Goal: Task Accomplishment & Management: Use online tool/utility

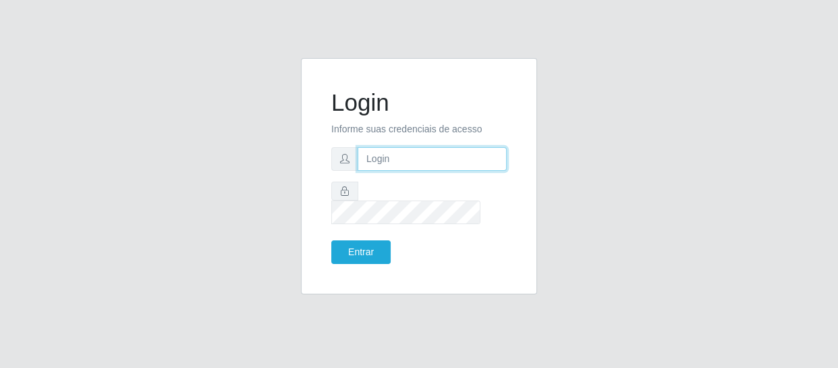
drag, startPoint x: 0, startPoint y: 0, endPoint x: 419, endPoint y: 174, distance: 453.9
click at [419, 171] on input "text" at bounding box center [432, 159] width 149 height 24
type input "[EMAIL_ADDRESS][DOMAIN_NAME]"
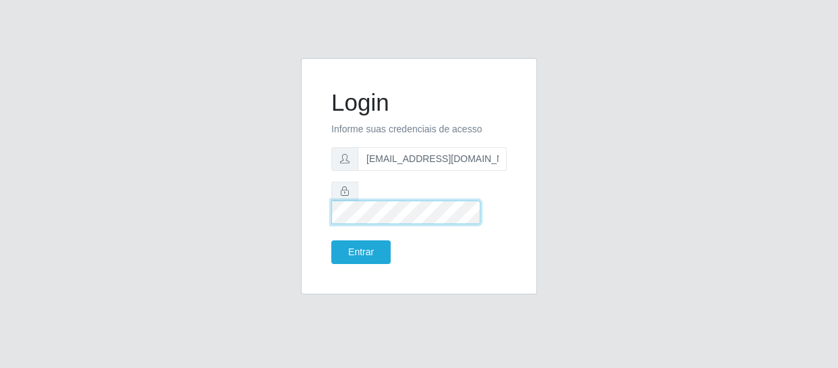
click at [331, 240] on button "Entrar" at bounding box center [360, 252] width 59 height 24
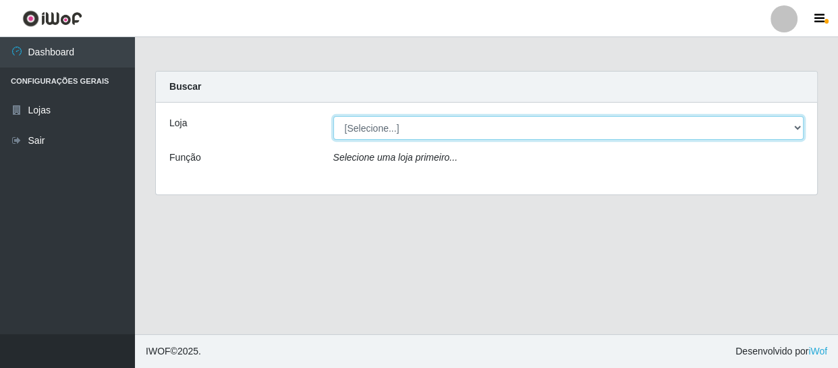
click at [796, 125] on select "[Selecione...] SuperFácil Atacado - São Gonçalo do Amarante" at bounding box center [568, 128] width 471 height 24
select select "408"
click at [333, 116] on select "[Selecione...] SuperFácil Atacado - São Gonçalo do Amarante" at bounding box center [568, 128] width 471 height 24
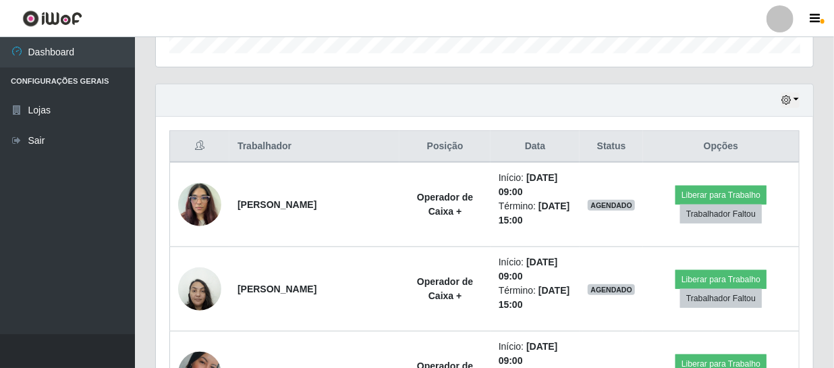
scroll to position [491, 0]
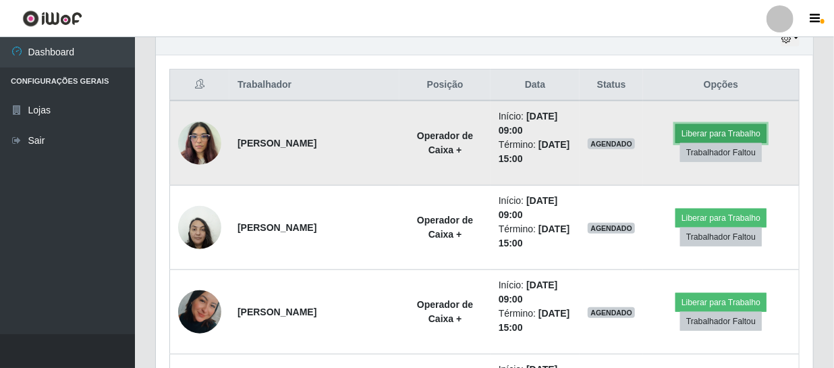
click at [728, 134] on button "Liberar para Trabalho" at bounding box center [721, 133] width 91 height 19
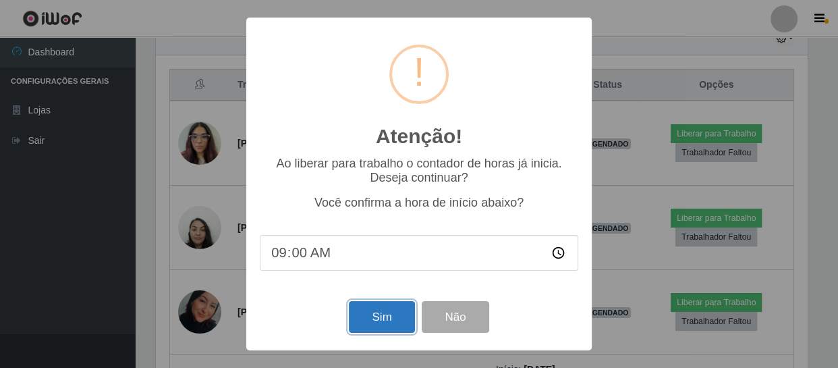
click at [385, 317] on button "Sim" at bounding box center [381, 317] width 65 height 32
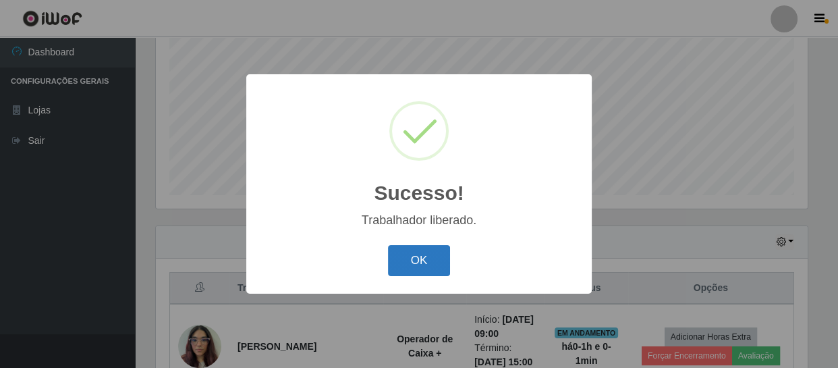
click at [429, 266] on button "OK" at bounding box center [419, 261] width 63 height 32
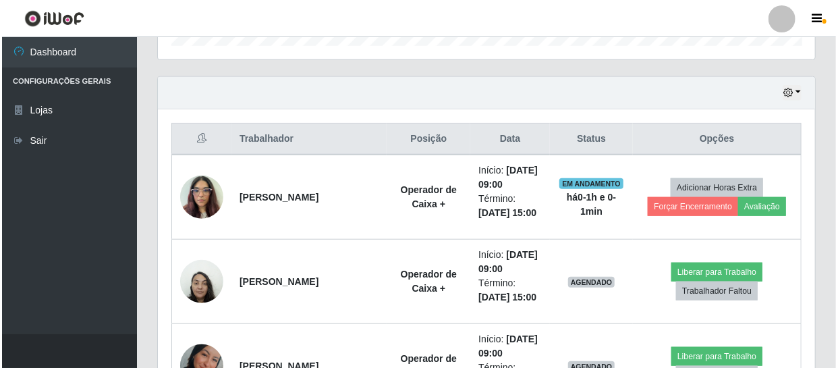
scroll to position [472, 0]
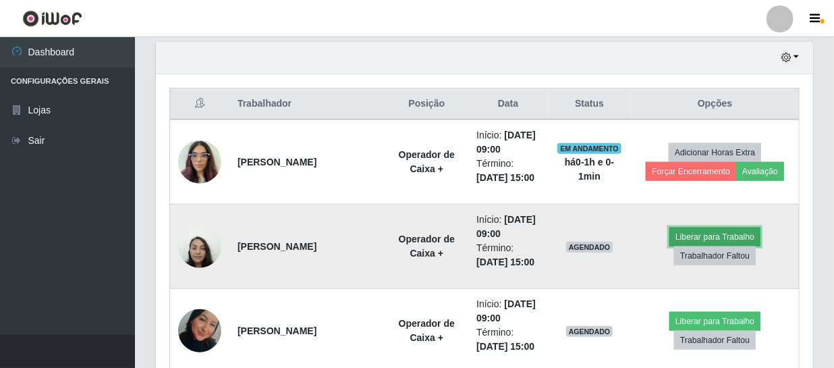
click at [711, 240] on button "Liberar para Trabalho" at bounding box center [715, 236] width 91 height 19
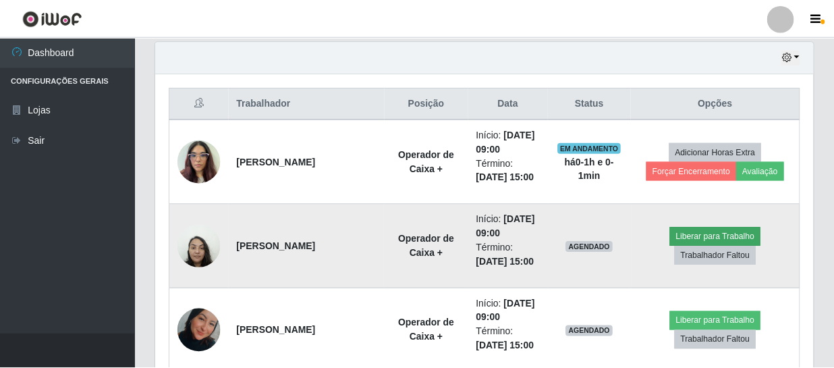
scroll to position [280, 651]
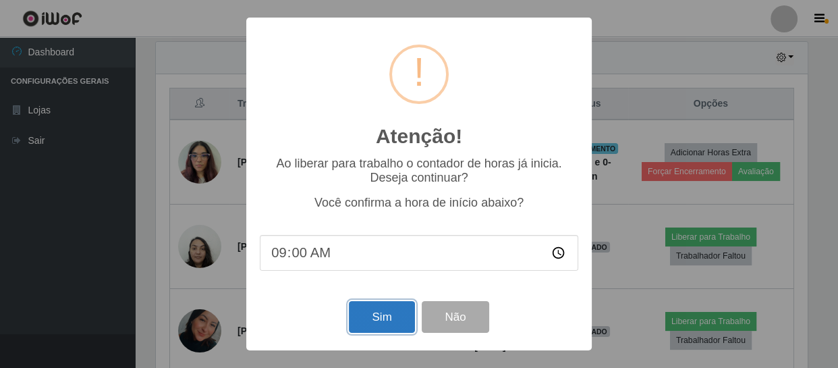
click at [390, 317] on button "Sim" at bounding box center [381, 317] width 65 height 32
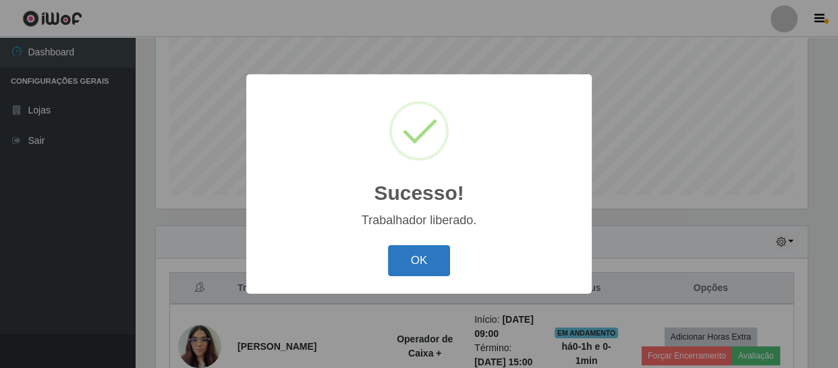
click at [424, 273] on button "OK" at bounding box center [419, 261] width 63 height 32
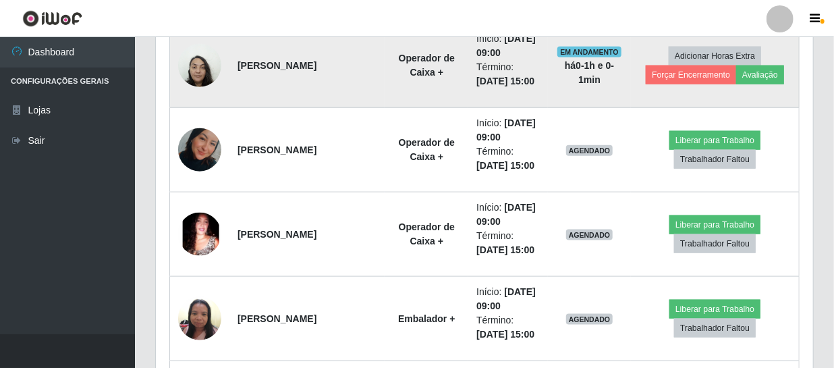
scroll to position [655, 0]
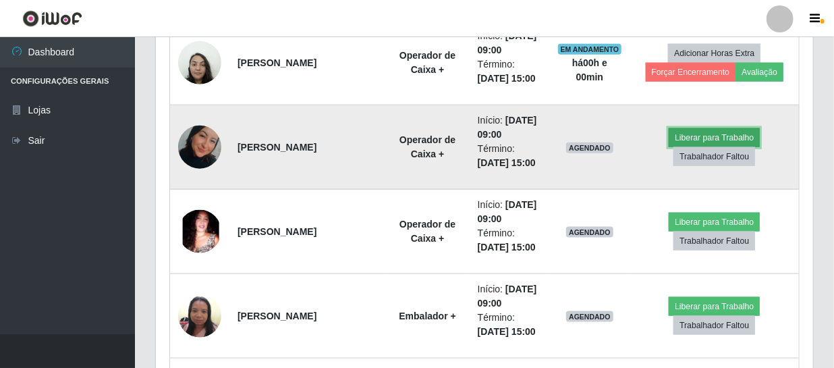
click at [710, 138] on button "Liberar para Trabalho" at bounding box center [714, 137] width 91 height 19
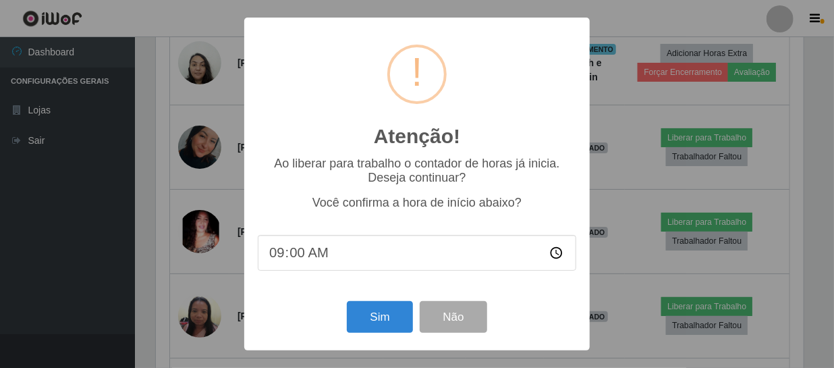
scroll to position [280, 651]
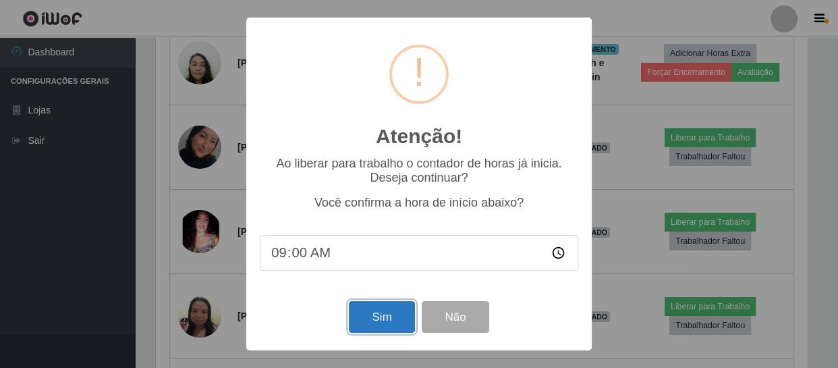
click at [378, 318] on button "Sim" at bounding box center [381, 317] width 65 height 32
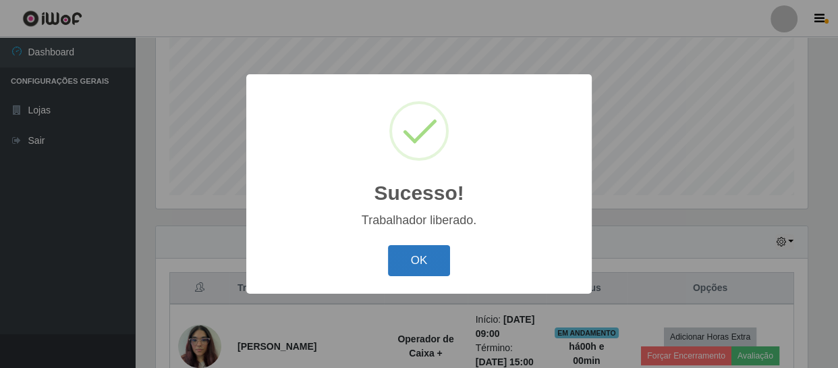
click at [432, 261] on button "OK" at bounding box center [419, 261] width 63 height 32
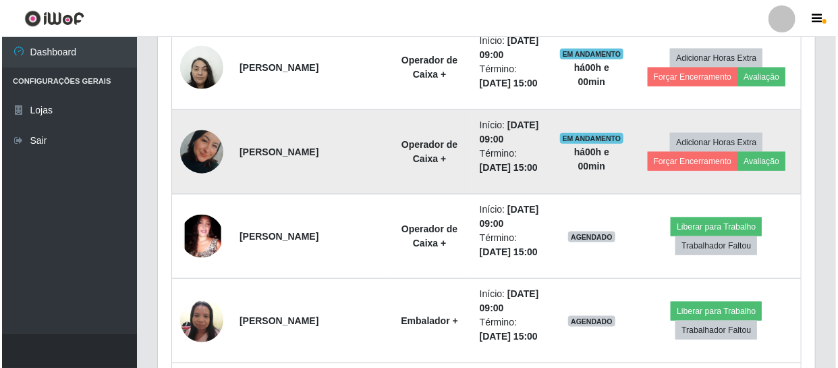
scroll to position [655, 0]
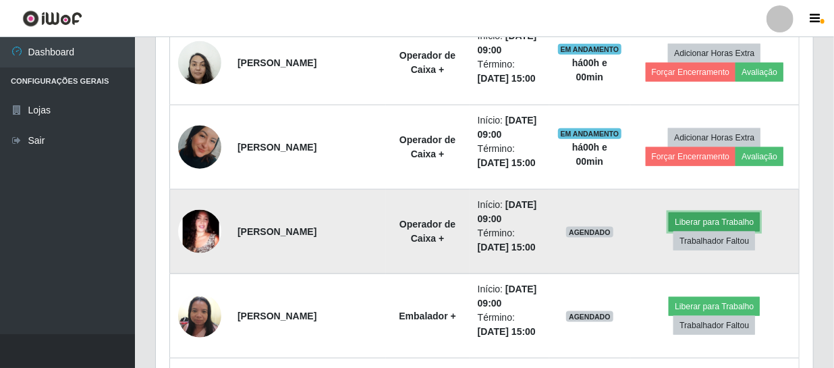
click at [709, 220] on button "Liberar para Trabalho" at bounding box center [714, 222] width 91 height 19
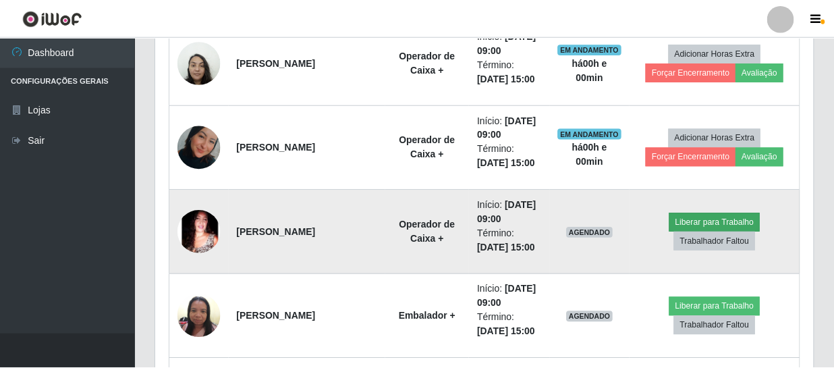
scroll to position [280, 651]
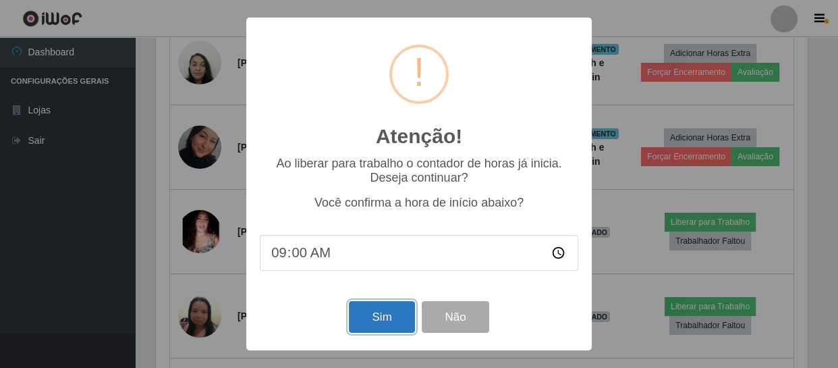
click at [395, 317] on button "Sim" at bounding box center [381, 317] width 65 height 32
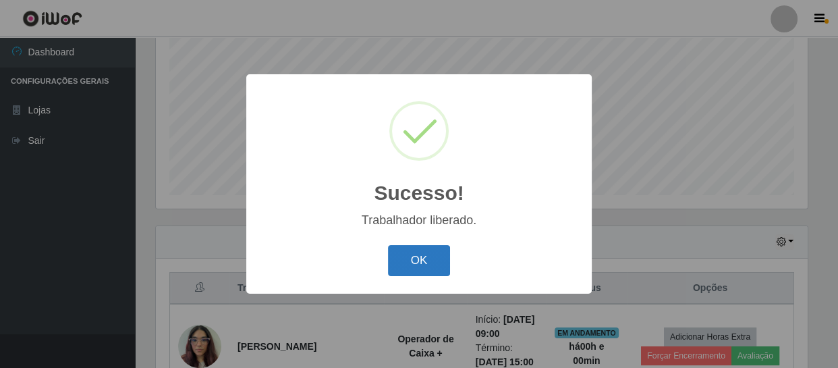
click at [421, 265] on button "OK" at bounding box center [419, 261] width 63 height 32
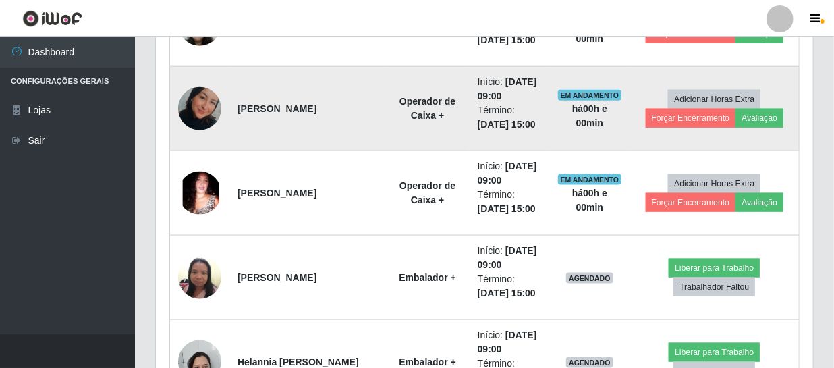
scroll to position [778, 0]
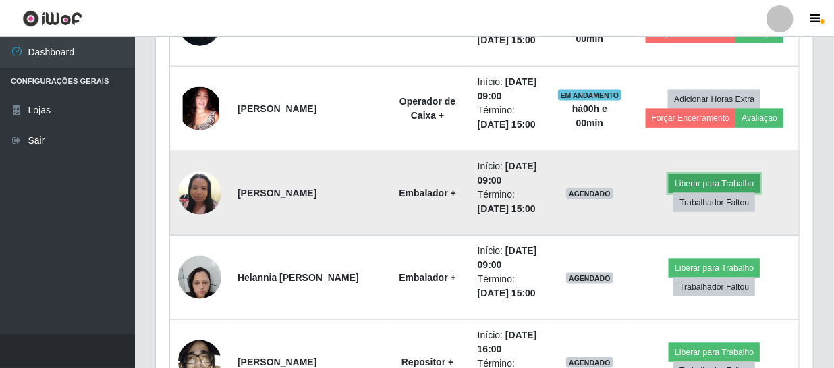
click at [674, 178] on button "Liberar para Trabalho" at bounding box center [714, 183] width 91 height 19
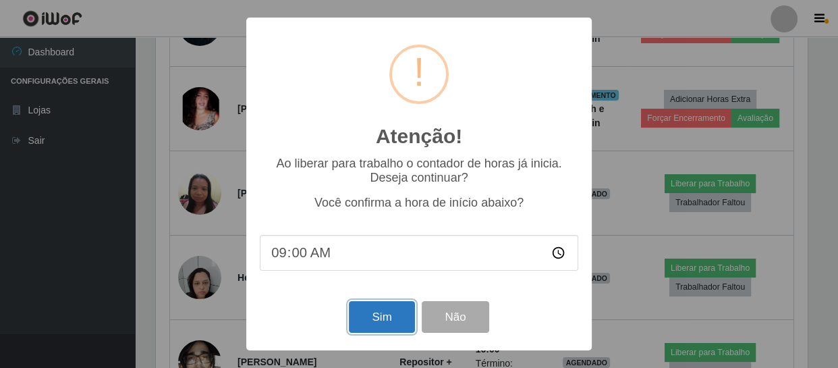
click at [394, 316] on button "Sim" at bounding box center [381, 317] width 65 height 32
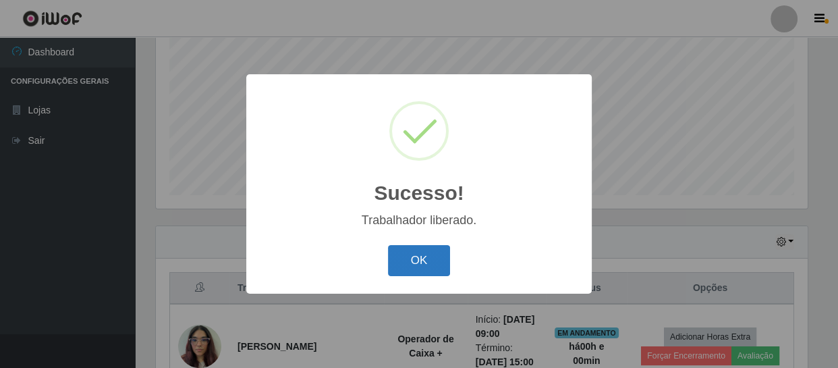
click at [434, 263] on button "OK" at bounding box center [419, 261] width 63 height 32
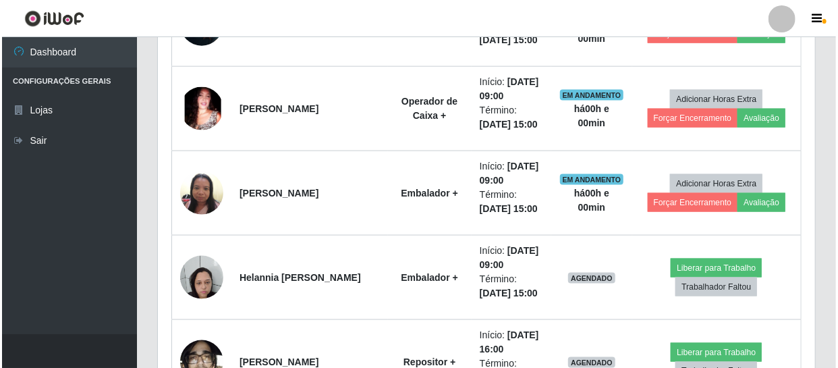
scroll to position [840, 0]
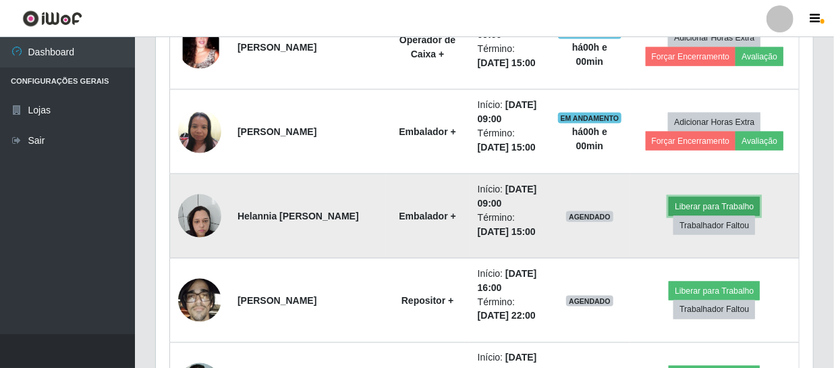
click at [680, 207] on button "Liberar para Trabalho" at bounding box center [714, 206] width 91 height 19
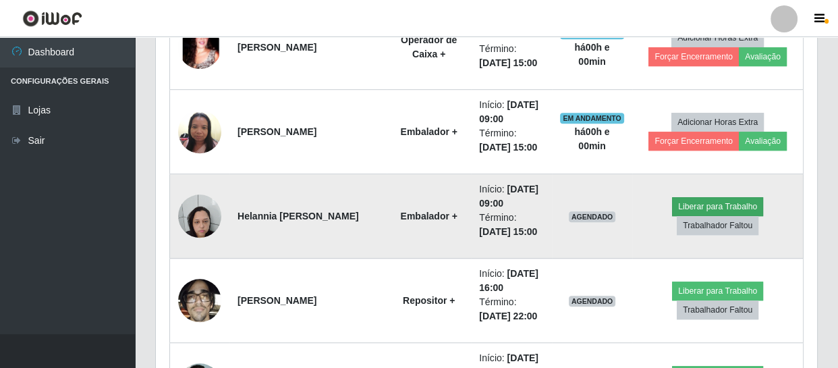
scroll to position [0, 0]
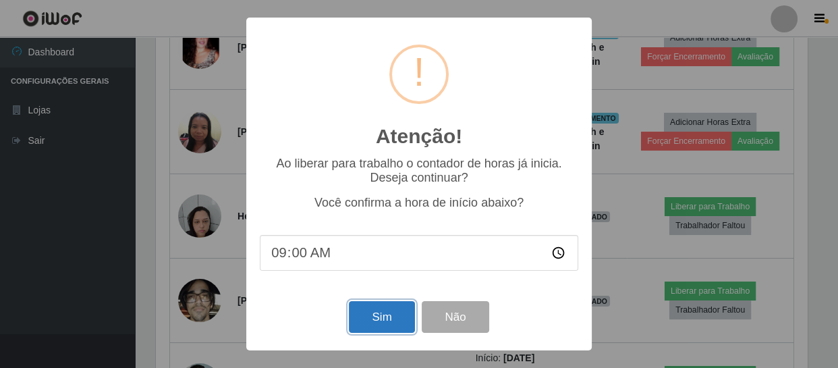
click at [373, 321] on button "Sim" at bounding box center [381, 317] width 65 height 32
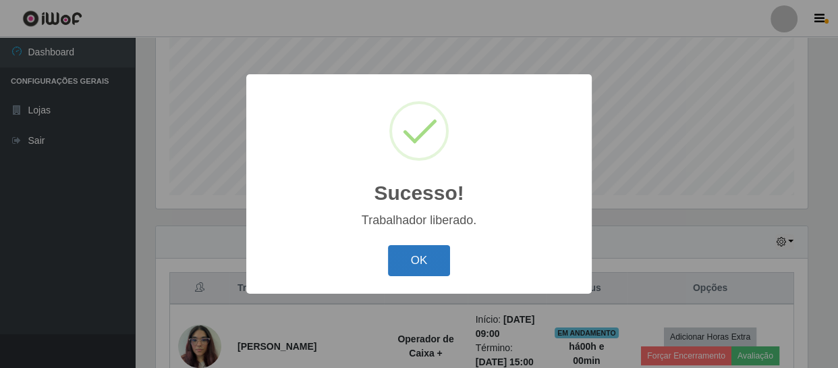
click at [417, 256] on button "OK" at bounding box center [419, 261] width 63 height 32
